Goal: Task Accomplishment & Management: Complete application form

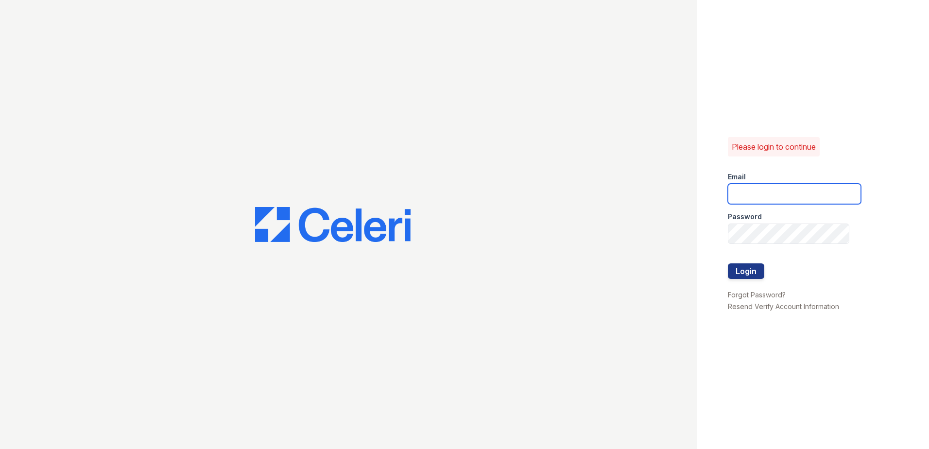
type input "[EMAIL_ADDRESS][DOMAIN_NAME]"
click at [786, 265] on form "Email LEstrada@trinity-pm.com Password Login" at bounding box center [794, 226] width 133 height 124
click at [754, 272] on button "Login" at bounding box center [746, 271] width 36 height 16
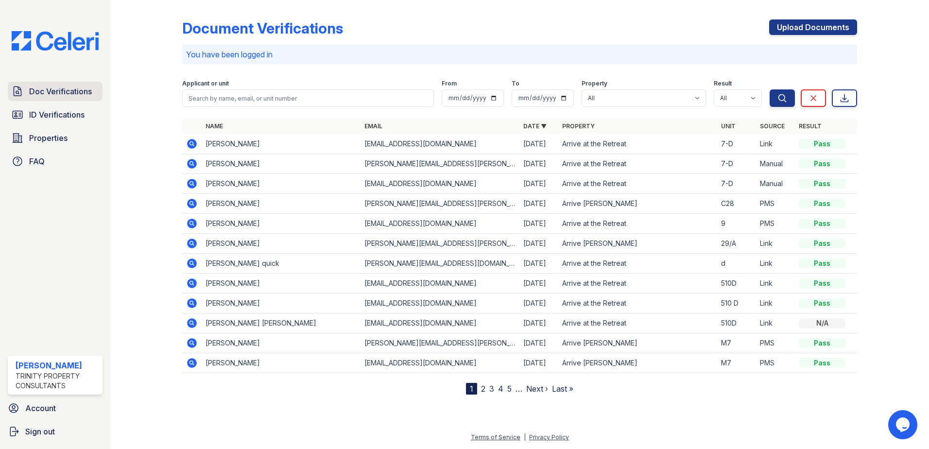
click at [63, 89] on span "Doc Verifications" at bounding box center [60, 91] width 63 height 12
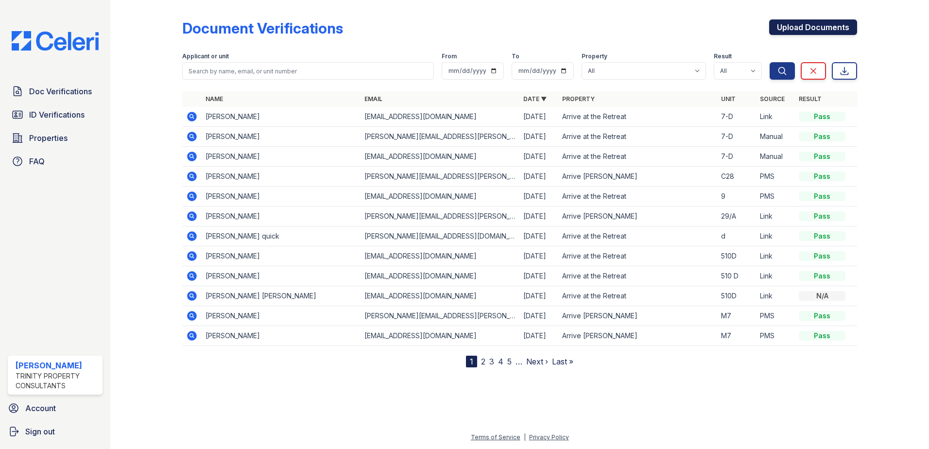
click at [823, 33] on link "Upload Documents" at bounding box center [813, 27] width 88 height 16
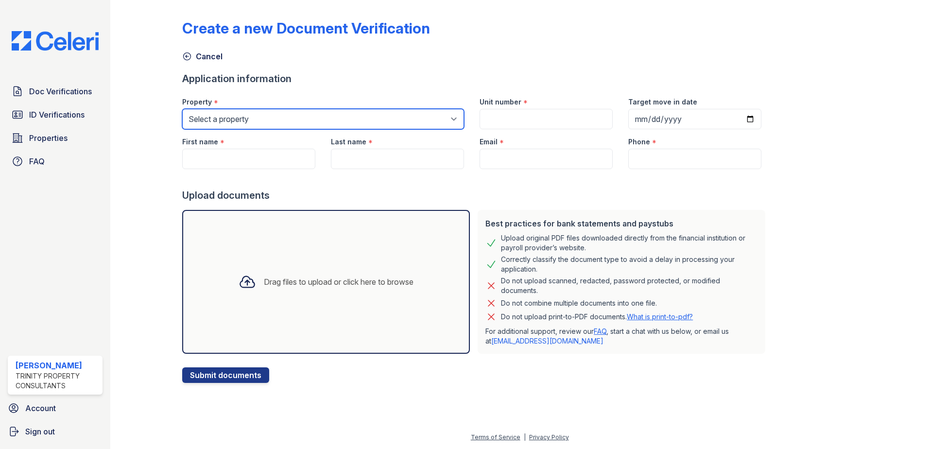
click at [288, 117] on select "Select a property Arrive at the [GEOGRAPHIC_DATA][PERSON_NAME]" at bounding box center [323, 119] width 282 height 20
select select "545"
click at [182, 109] on select "Select a property Arrive at the [GEOGRAPHIC_DATA][PERSON_NAME]" at bounding box center [323, 119] width 282 height 20
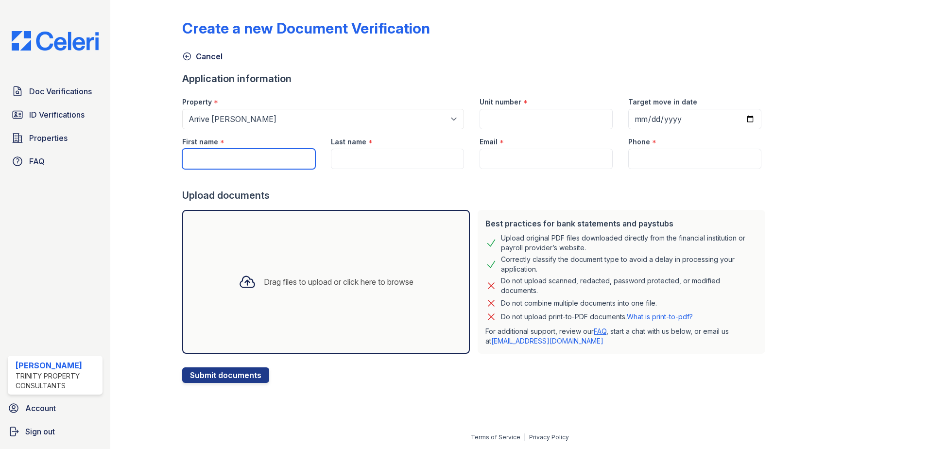
click at [235, 157] on input "First name" at bounding box center [248, 159] width 133 height 20
type input "[PERSON_NAME]"
type input "CB-12"
type input "[PERSON_NAME]"
type input "[EMAIL_ADDRESS][DOMAIN_NAME]"
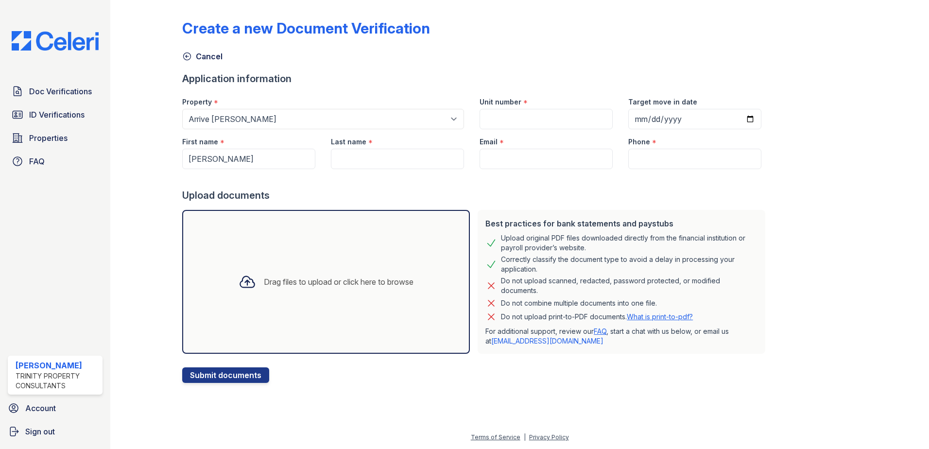
type input "4083355109"
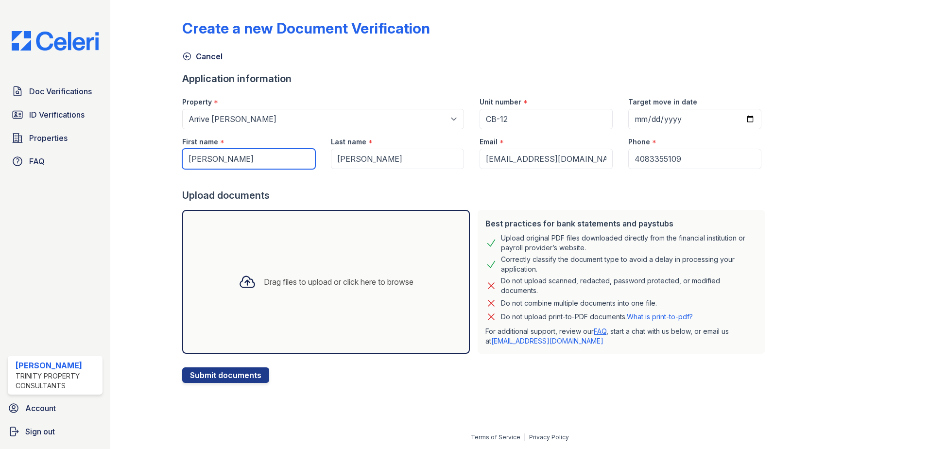
type input "[PERSON_NAME]"
click at [734, 117] on input "Target move in date" at bounding box center [694, 119] width 133 height 20
type input "[DATE]"
click at [240, 282] on icon at bounding box center [246, 281] width 17 height 17
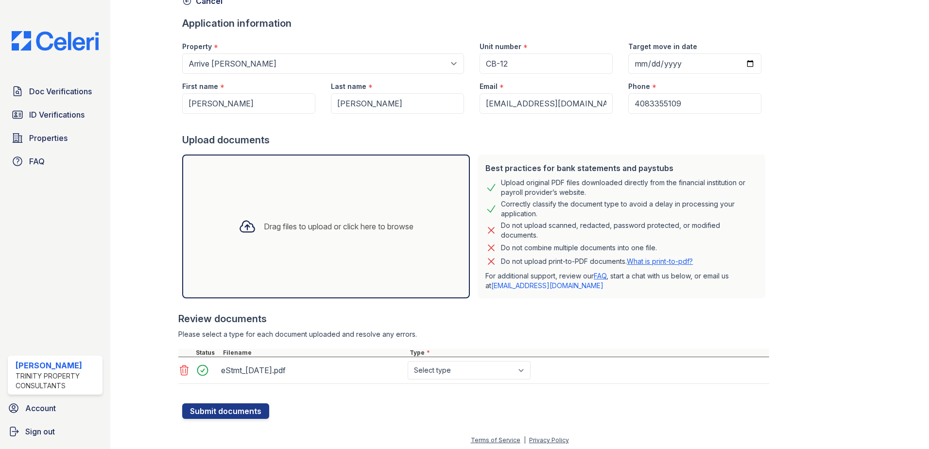
scroll to position [58, 0]
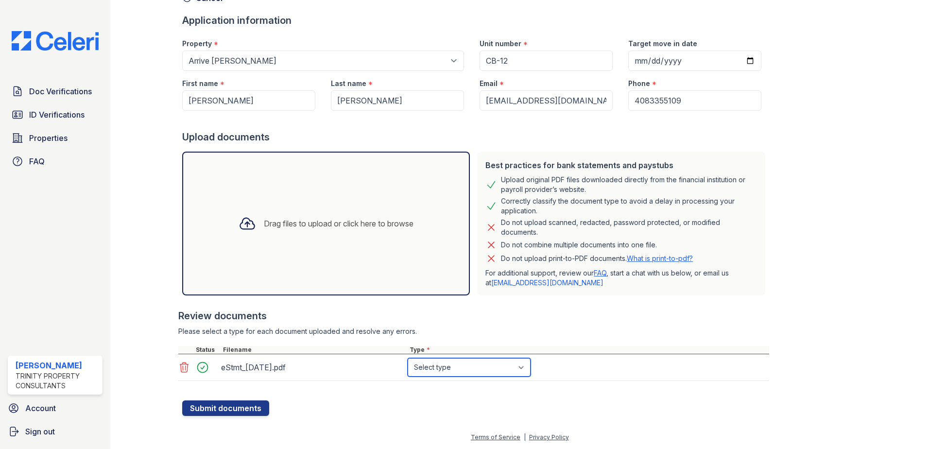
click at [511, 369] on select "Select type Paystub Bank Statement Offer Letter Tax Documents Benefit Award Let…" at bounding box center [468, 367] width 123 height 18
select select "bank_statement"
click at [407, 358] on select "Select type Paystub Bank Statement Offer Letter Tax Documents Benefit Award Let…" at bounding box center [468, 367] width 123 height 18
click at [239, 409] on button "Submit documents" at bounding box center [225, 408] width 87 height 16
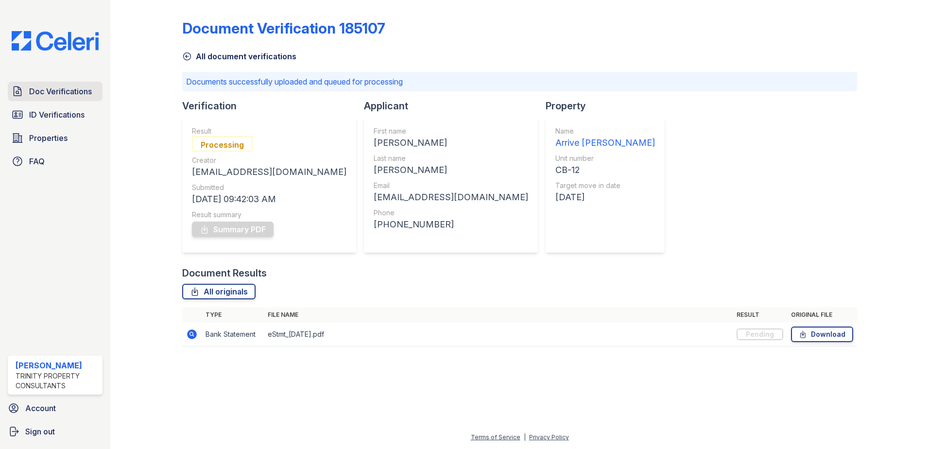
click at [58, 92] on span "Doc Verifications" at bounding box center [60, 91] width 63 height 12
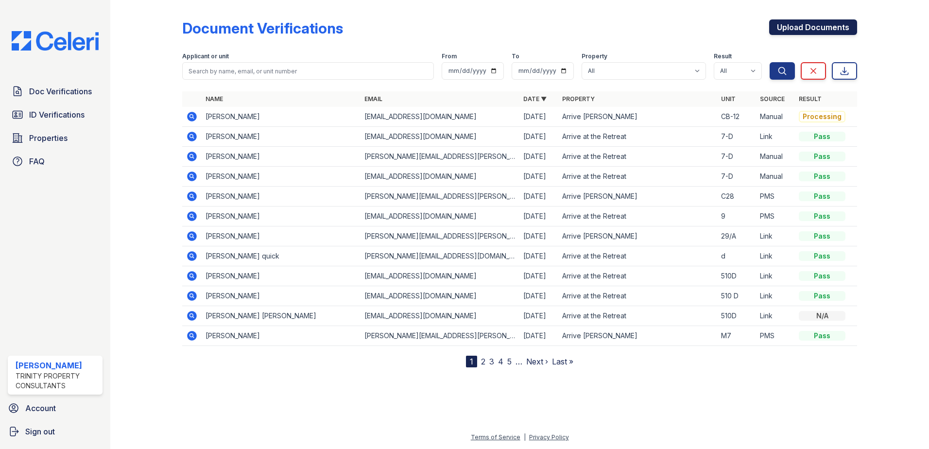
click at [789, 29] on link "Upload Documents" at bounding box center [813, 27] width 88 height 16
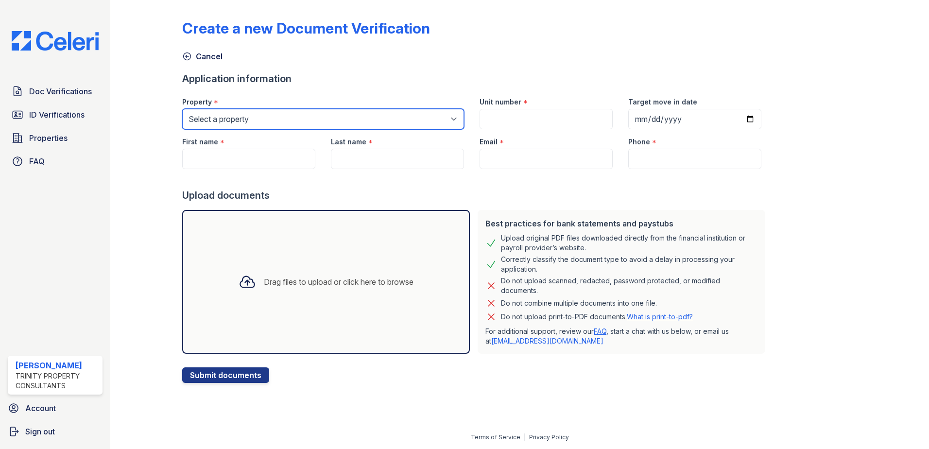
click at [256, 118] on select "Select a property Arrive at the [GEOGRAPHIC_DATA][PERSON_NAME]" at bounding box center [323, 119] width 282 height 20
select select "545"
click at [182, 109] on select "Select a property Arrive at the [GEOGRAPHIC_DATA][PERSON_NAME]" at bounding box center [323, 119] width 282 height 20
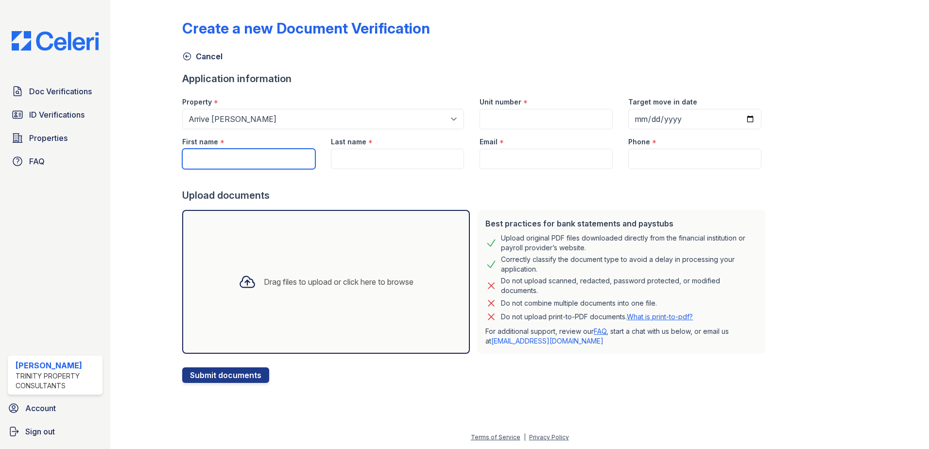
click at [204, 159] on input "First name" at bounding box center [248, 159] width 133 height 20
type input "[PERSON_NAME]"
type input "CB-12"
type input "[DATE]"
type input "[PERSON_NAME]"
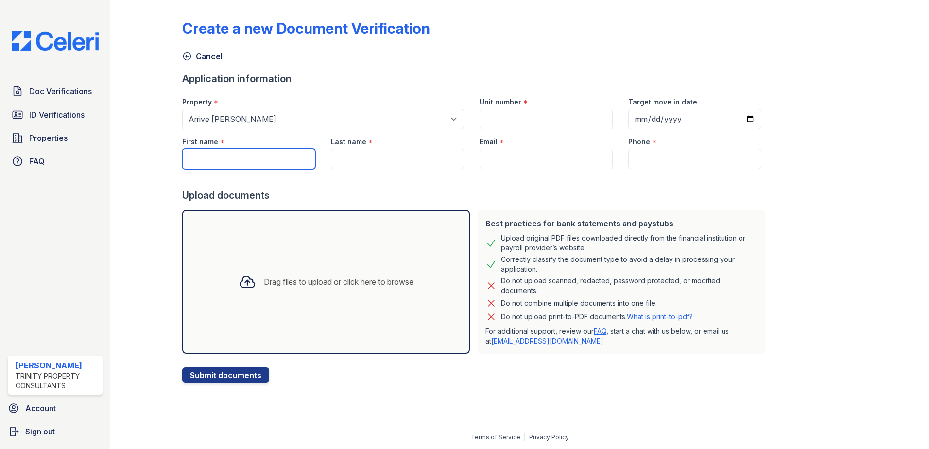
type input "[EMAIL_ADDRESS][DOMAIN_NAME]"
type input "4083355109"
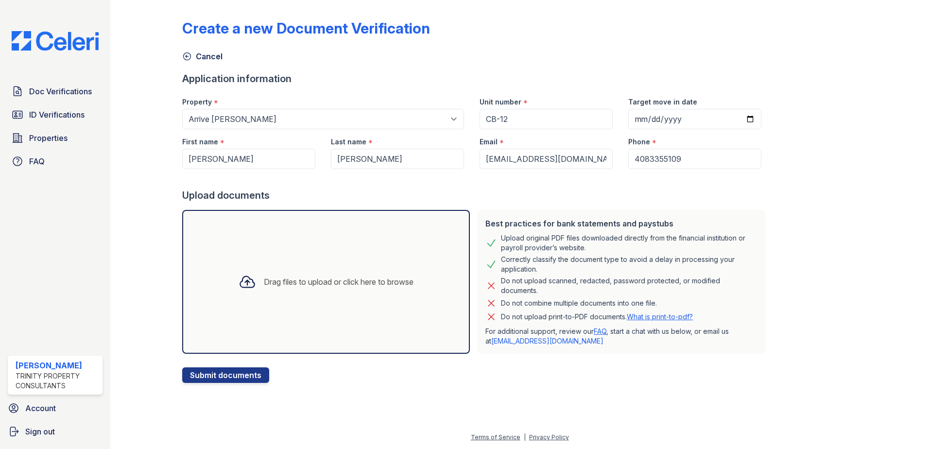
click at [239, 283] on icon at bounding box center [246, 281] width 17 height 17
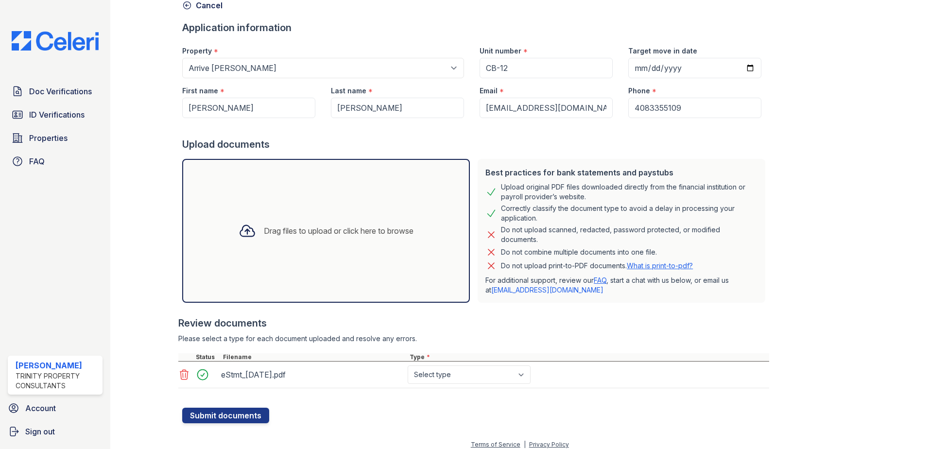
scroll to position [58, 0]
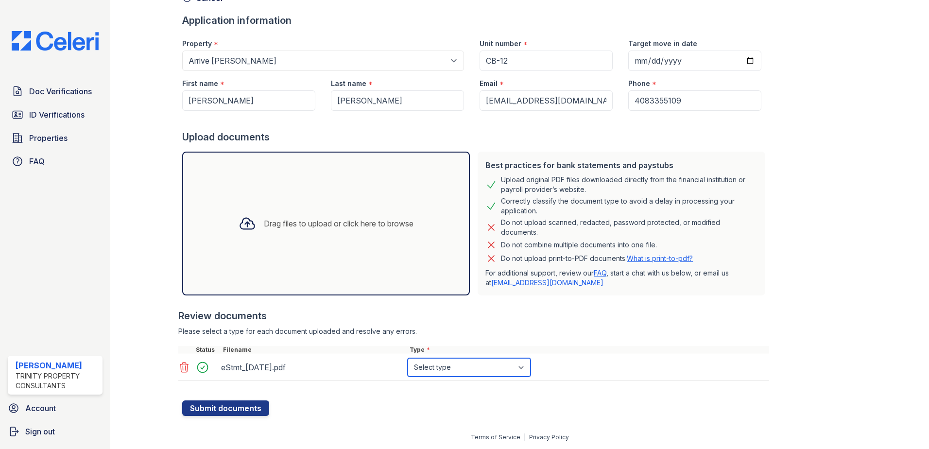
click at [520, 368] on select "Select type Paystub Bank Statement Offer Letter Tax Documents Benefit Award Let…" at bounding box center [468, 367] width 123 height 18
select select "bank_statement"
click at [407, 358] on select "Select type Paystub Bank Statement Offer Letter Tax Documents Benefit Award Let…" at bounding box center [468, 367] width 123 height 18
click at [224, 408] on button "Submit documents" at bounding box center [225, 408] width 87 height 16
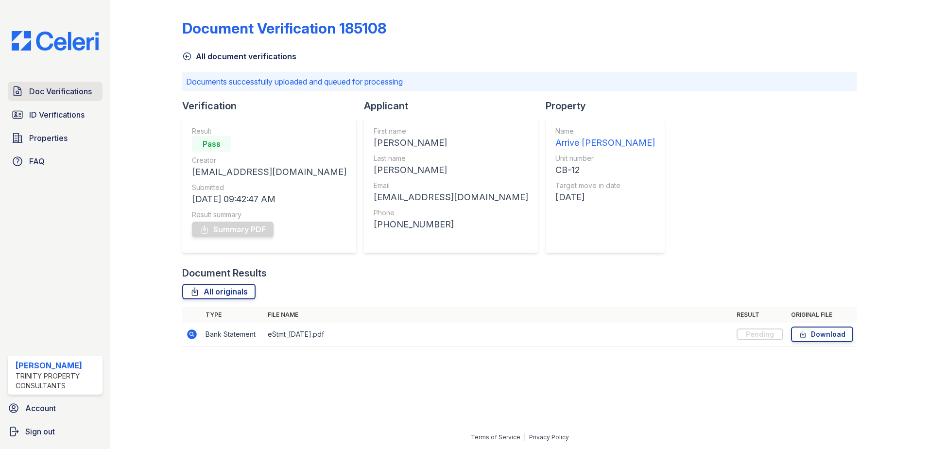
click at [68, 94] on span "Doc Verifications" at bounding box center [60, 91] width 63 height 12
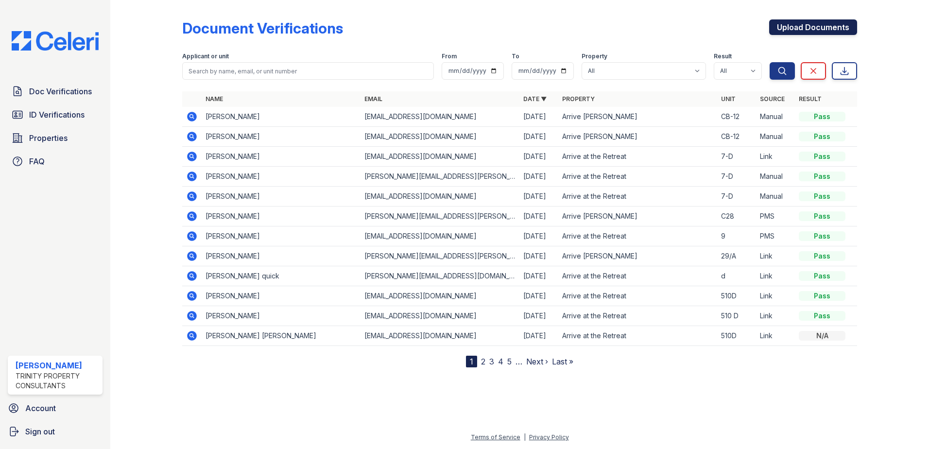
click at [782, 29] on link "Upload Documents" at bounding box center [813, 27] width 88 height 16
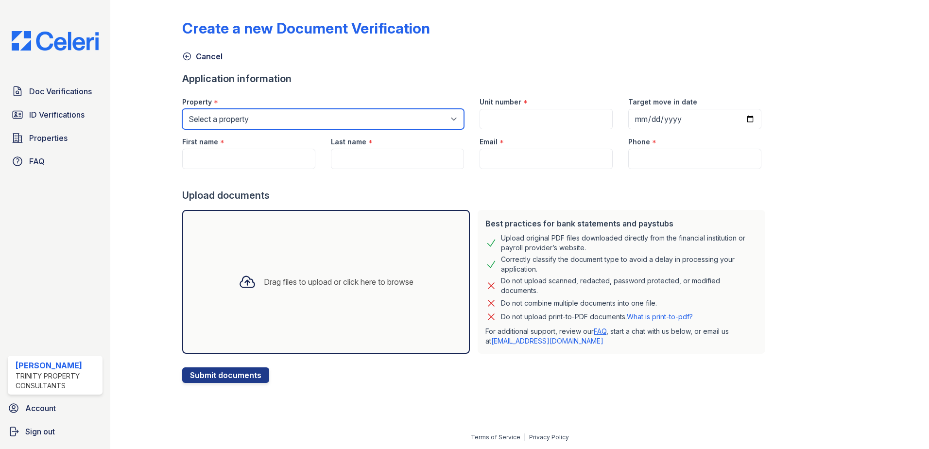
click at [279, 120] on select "Select a property Arrive at the [GEOGRAPHIC_DATA][PERSON_NAME]" at bounding box center [323, 119] width 282 height 20
select select "545"
click at [182, 109] on select "Select a property Arrive at the [GEOGRAPHIC_DATA][PERSON_NAME]" at bounding box center [323, 119] width 282 height 20
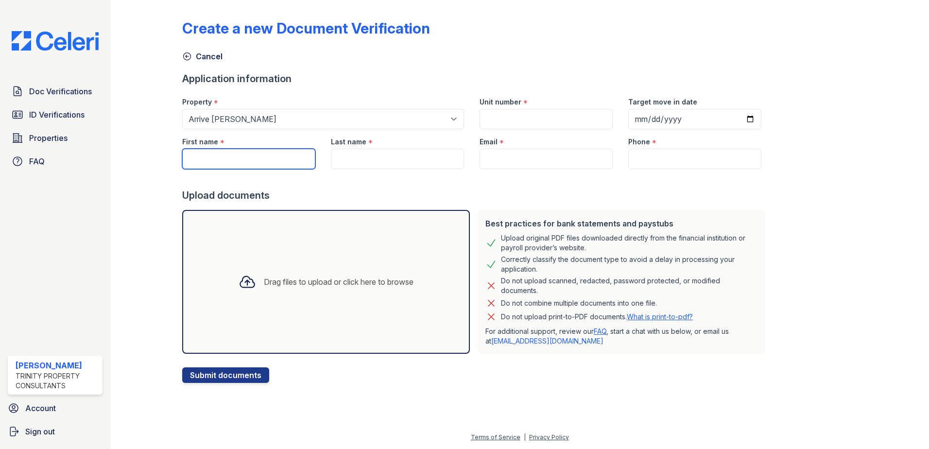
click at [233, 159] on input "First name" at bounding box center [248, 159] width 133 height 20
type input "[PERSON_NAME]"
type input "CB-12"
type input "[DATE]"
type input "[PERSON_NAME]"
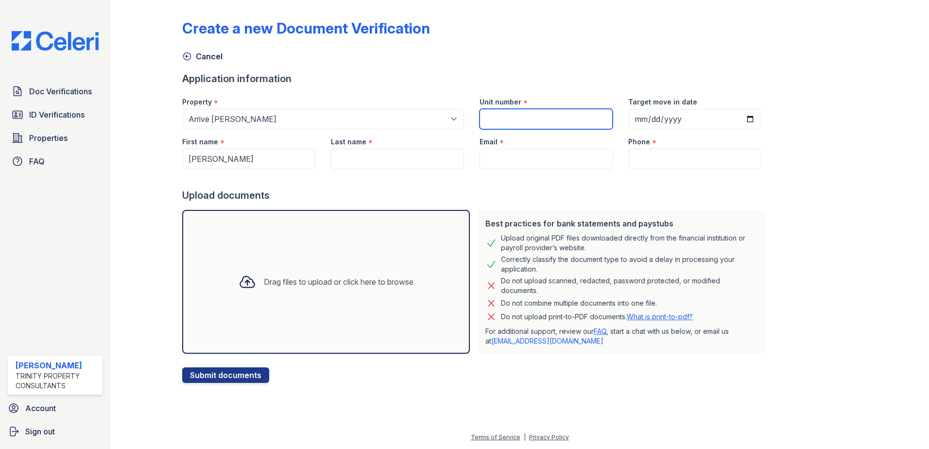
type input "[EMAIL_ADDRESS][DOMAIN_NAME]"
type input "4083355109"
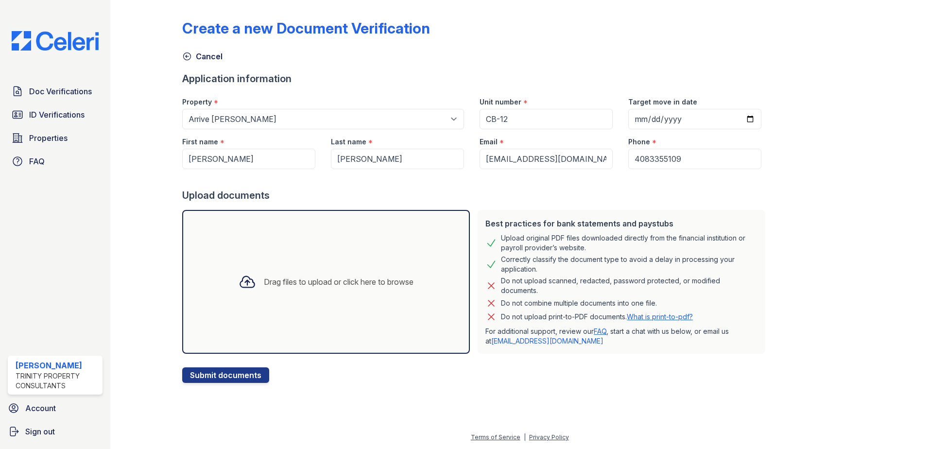
click at [241, 282] on icon at bounding box center [247, 281] width 14 height 11
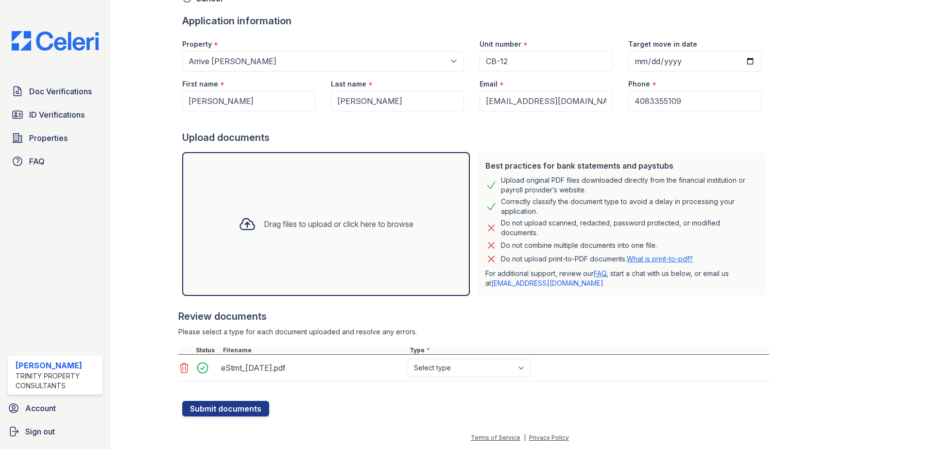
scroll to position [58, 0]
click at [523, 367] on select "Select type Paystub Bank Statement Offer Letter Tax Documents Benefit Award Let…" at bounding box center [468, 367] width 123 height 18
select select "bank_statement"
click at [407, 358] on select "Select type Paystub Bank Statement Offer Letter Tax Documents Benefit Award Let…" at bounding box center [468, 367] width 123 height 18
click at [246, 409] on button "Submit documents" at bounding box center [225, 408] width 87 height 16
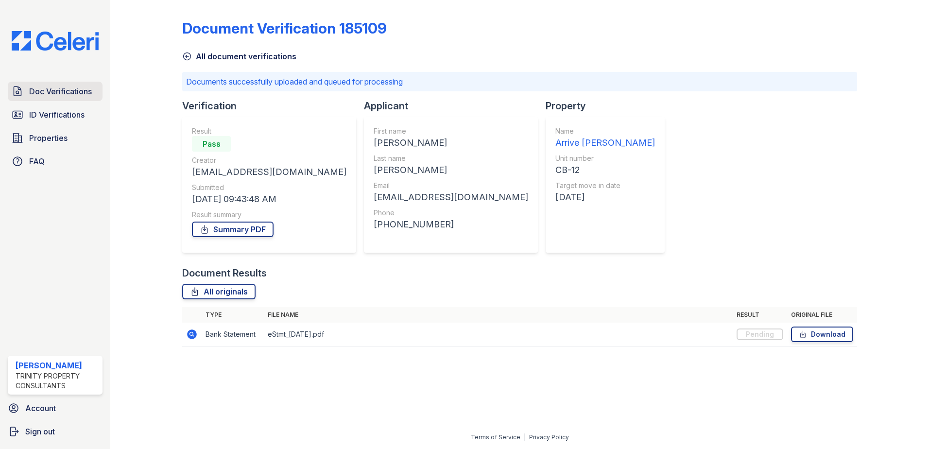
click at [72, 92] on span "Doc Verifications" at bounding box center [60, 91] width 63 height 12
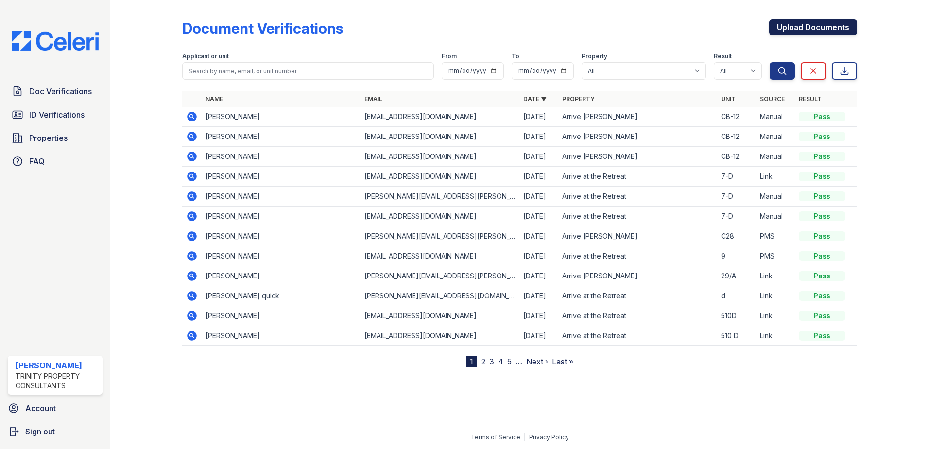
click at [792, 27] on link "Upload Documents" at bounding box center [813, 27] width 88 height 16
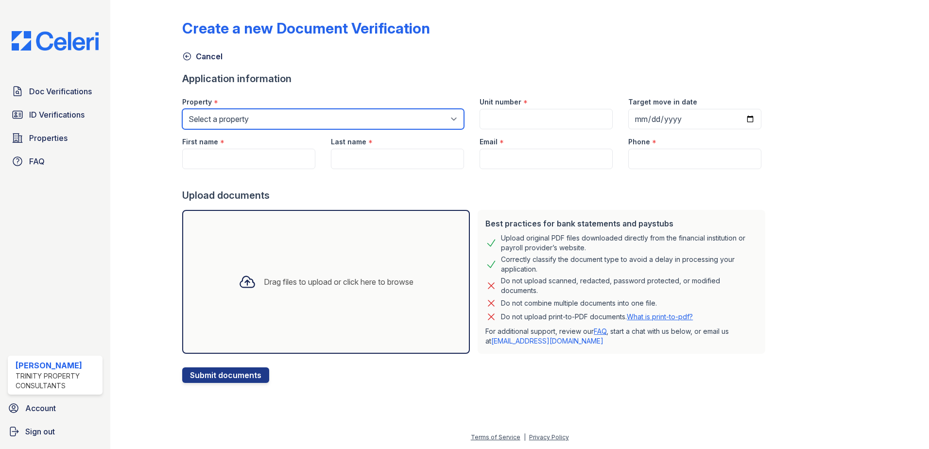
click at [258, 119] on select "Select a property Arrive at the [GEOGRAPHIC_DATA][PERSON_NAME]" at bounding box center [323, 119] width 282 height 20
select select "545"
click at [182, 109] on select "Select a property Arrive at the [GEOGRAPHIC_DATA][PERSON_NAME]" at bounding box center [323, 119] width 282 height 20
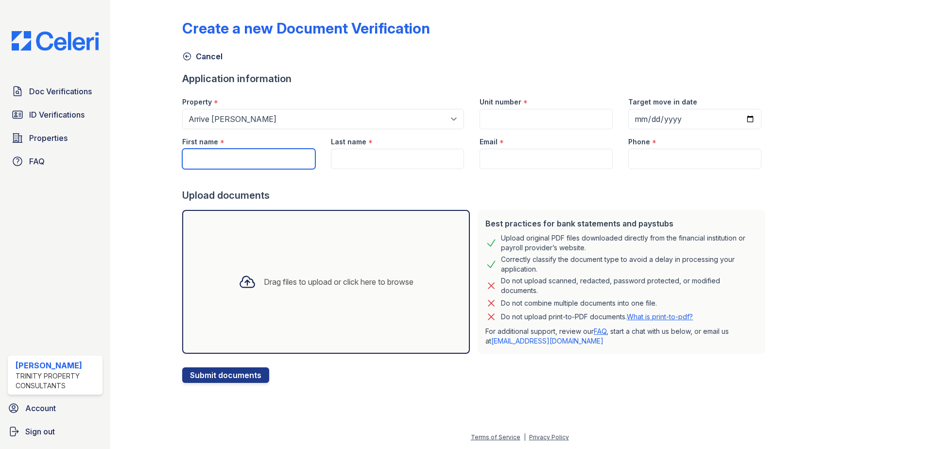
click at [247, 160] on input "First name" at bounding box center [248, 159] width 133 height 20
type input "[PERSON_NAME]"
type input "CB-12"
type input "[DATE]"
type input "[PERSON_NAME]"
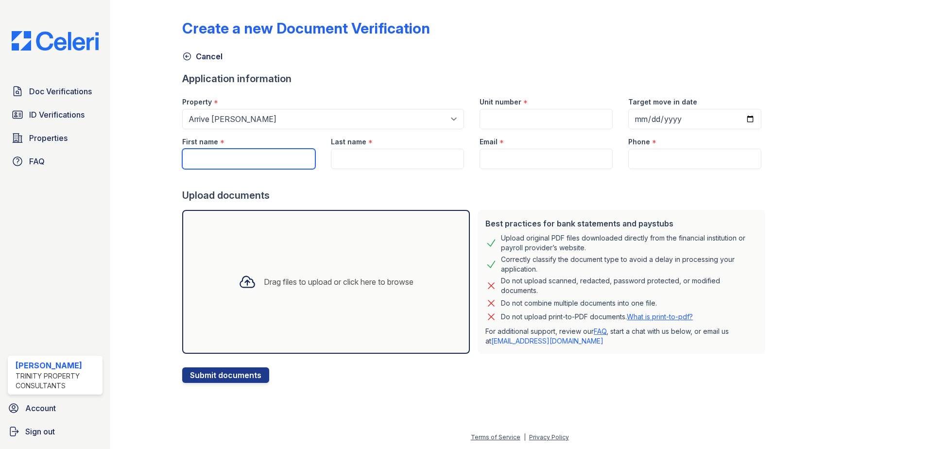
type input "[EMAIL_ADDRESS][DOMAIN_NAME]"
type input "4083355109"
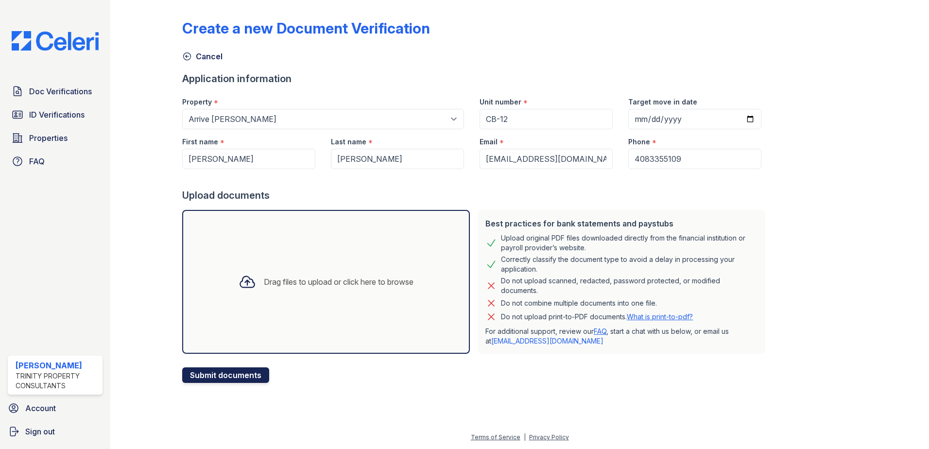
click at [218, 378] on button "Submit documents" at bounding box center [225, 375] width 87 height 16
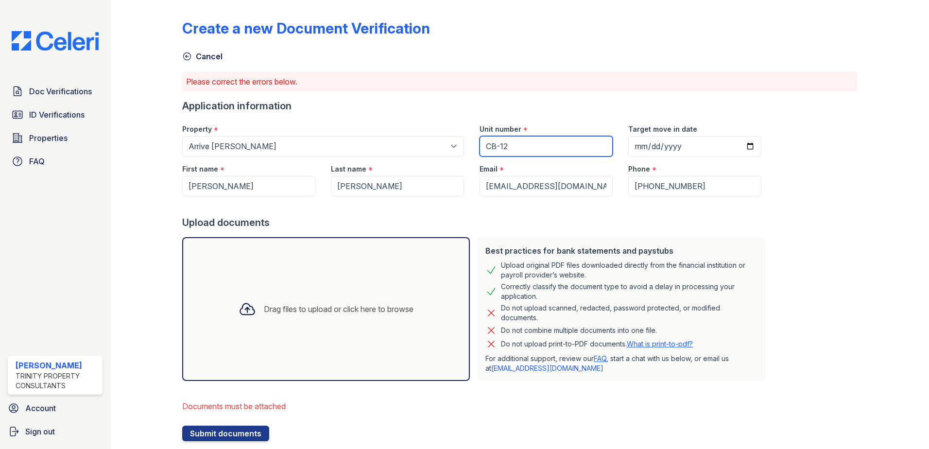
click at [484, 145] on input "CB-12" at bounding box center [545, 146] width 133 height 20
type input "B-12"
click at [207, 55] on link "Cancel" at bounding box center [202, 57] width 40 height 12
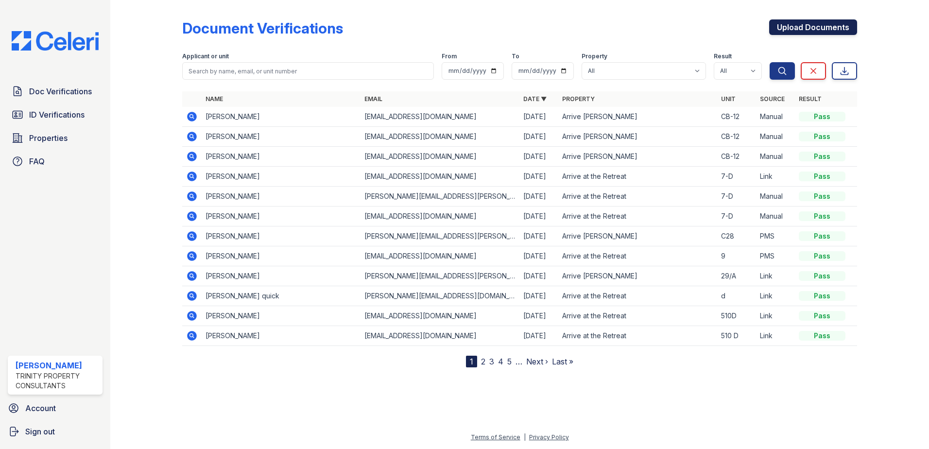
click at [782, 27] on link "Upload Documents" at bounding box center [813, 27] width 88 height 16
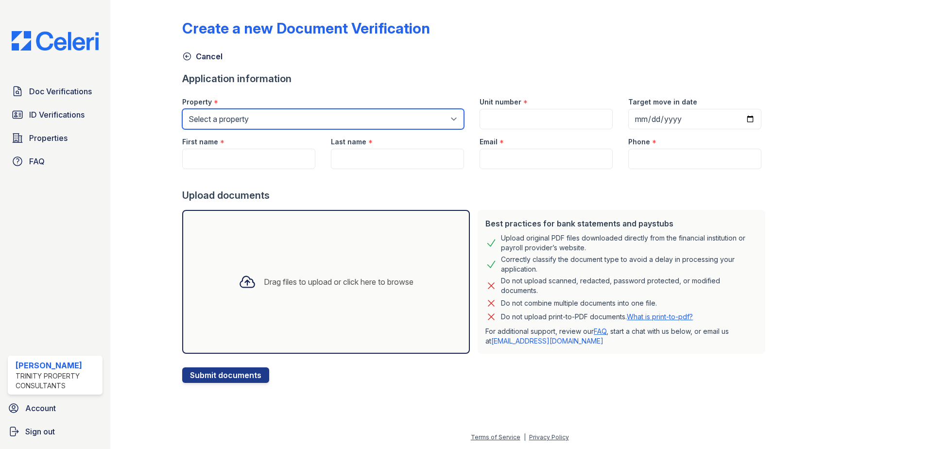
click at [255, 122] on select "Select a property Arrive at the [GEOGRAPHIC_DATA][PERSON_NAME]" at bounding box center [323, 119] width 282 height 20
select select "545"
click at [182, 109] on select "Select a property Arrive at the [GEOGRAPHIC_DATA][PERSON_NAME]" at bounding box center [323, 119] width 282 height 20
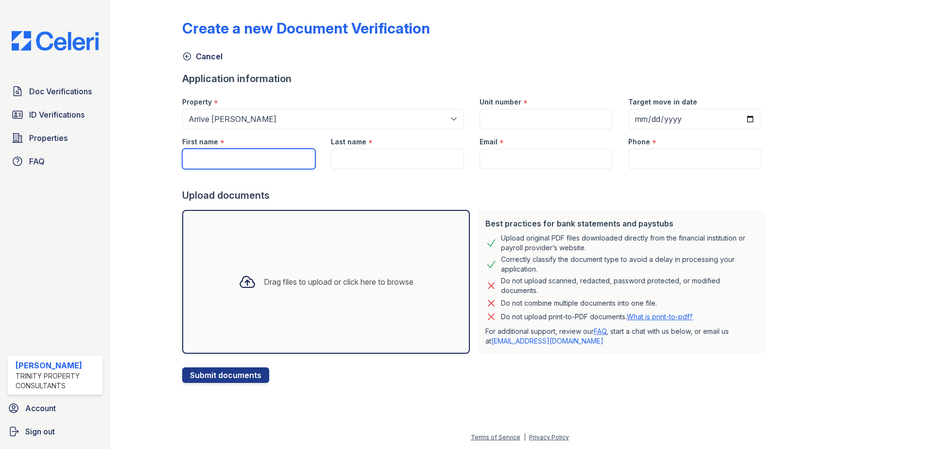
click at [245, 159] on input "First name" at bounding box center [248, 159] width 133 height 20
type input "[PERSON_NAME]"
type input "B-12"
type input "[DATE]"
type input "[PERSON_NAME]"
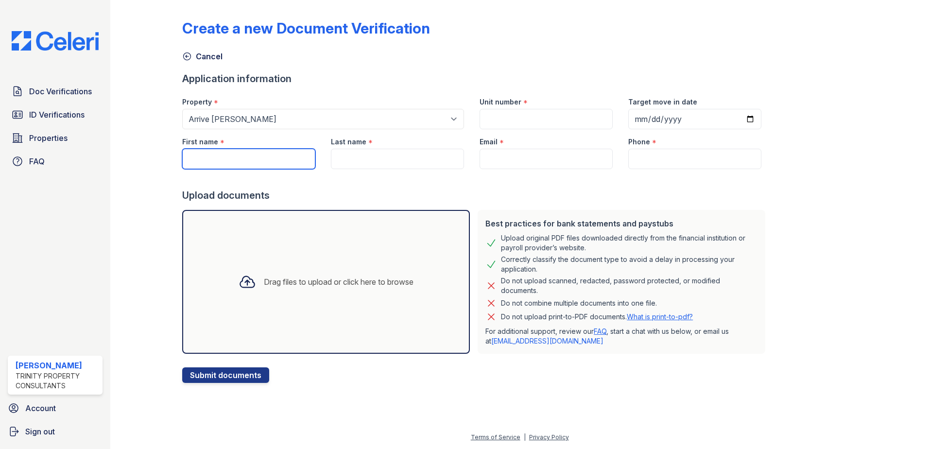
type input "[EMAIL_ADDRESS][DOMAIN_NAME]"
type input "[PHONE_NUMBER]"
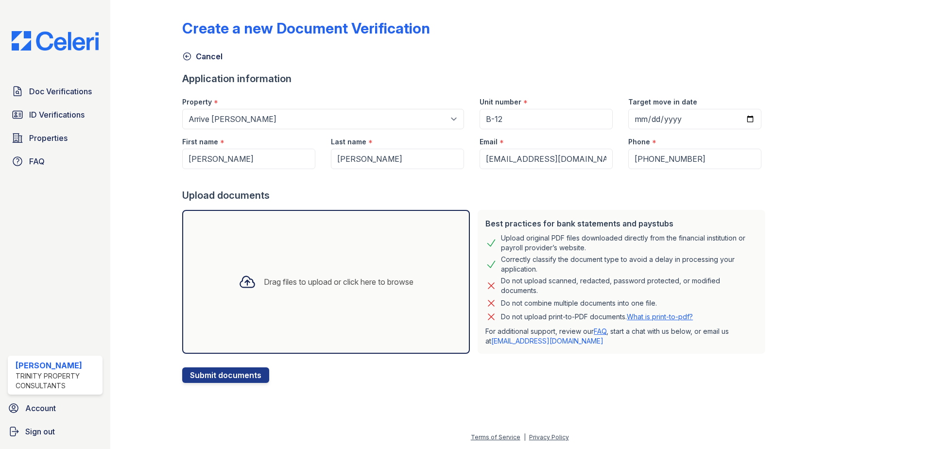
click at [239, 280] on icon at bounding box center [246, 281] width 17 height 17
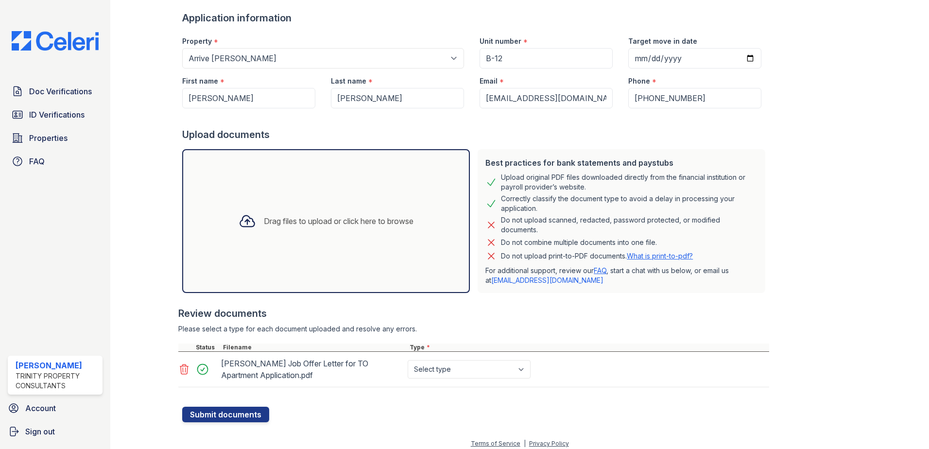
scroll to position [67, 0]
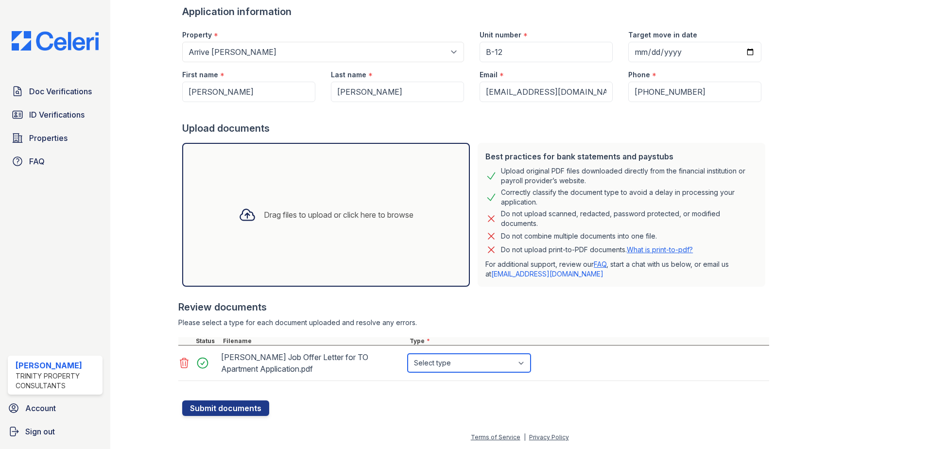
click at [498, 358] on select "Select type Paystub Bank Statement Offer Letter Tax Documents Benefit Award Let…" at bounding box center [468, 363] width 123 height 18
select select "offer_letter"
click at [407, 354] on select "Select type Paystub Bank Statement Offer Letter Tax Documents Benefit Award Let…" at bounding box center [468, 363] width 123 height 18
click at [235, 409] on button "Submit documents" at bounding box center [225, 408] width 87 height 16
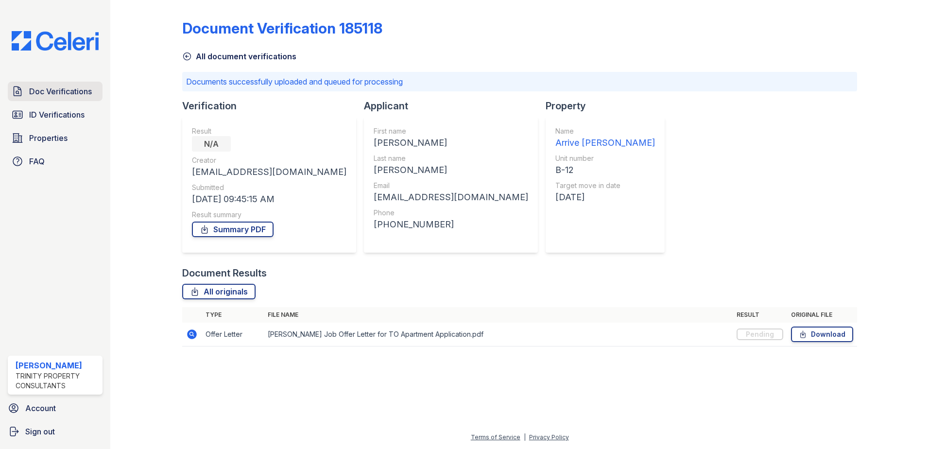
click at [53, 95] on span "Doc Verifications" at bounding box center [60, 91] width 63 height 12
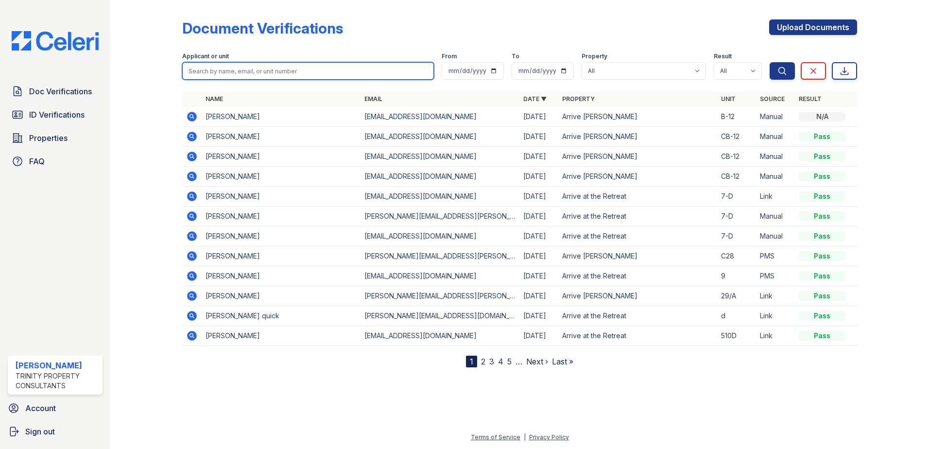
click at [232, 73] on input "search" at bounding box center [308, 70] width 252 height 17
type input "[PERSON_NAME]"
click at [74, 181] on div "Doc Verifications ID Verifications Properties FAQ [PERSON_NAME] Trinity Propert…" at bounding box center [55, 224] width 110 height 449
click at [195, 176] on icon at bounding box center [192, 176] width 10 height 10
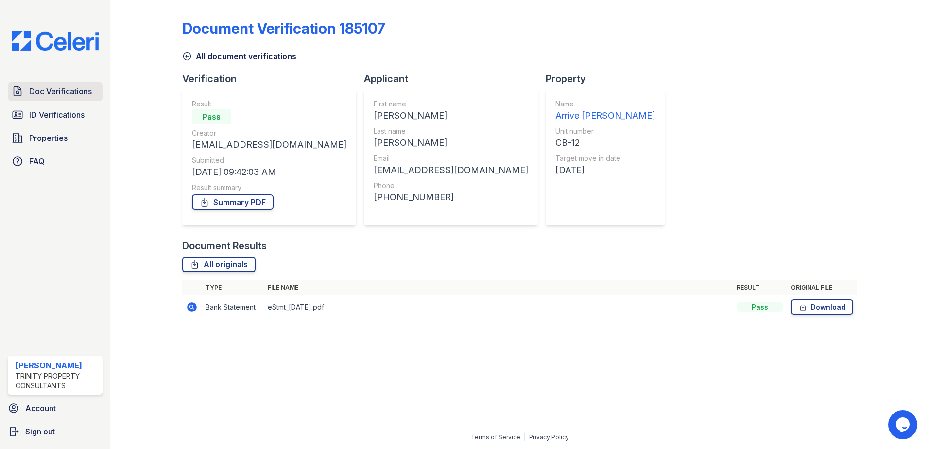
click at [61, 90] on span "Doc Verifications" at bounding box center [60, 91] width 63 height 12
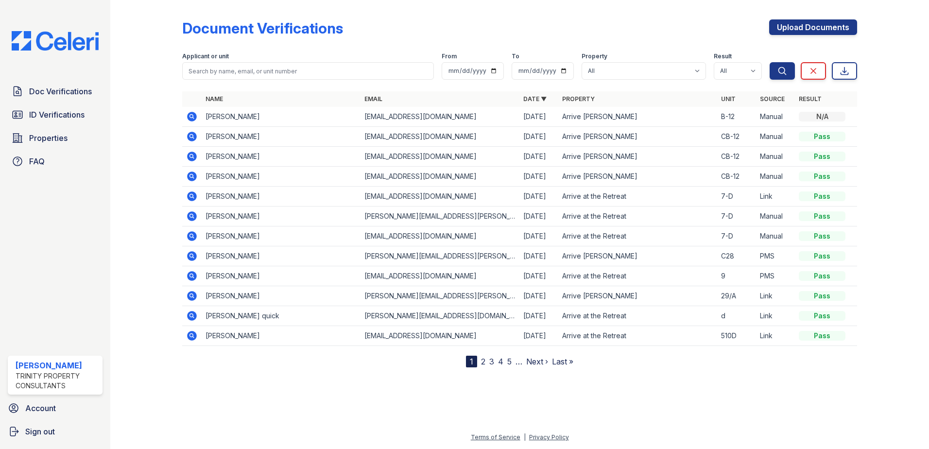
drag, startPoint x: 842, startPoint y: 177, endPoint x: 187, endPoint y: 133, distance: 656.2
click at [187, 133] on tbody "Timothy Wancewicz div2wtforce123@aol.com 08/30/25 Arrive Laurie Lane B-12 Manua…" at bounding box center [519, 226] width 675 height 239
drag, startPoint x: 187, startPoint y: 133, endPoint x: 262, endPoint y: 134, distance: 74.8
copy tbody "Timothy Wancewicz div2wtforce123@aol.com 08/30/25 Arrive Laurie Lane CB-12 Manu…"
click at [891, 125] on div at bounding box center [885, 185] width 56 height 363
